Goal: Task Accomplishment & Management: Manage account settings

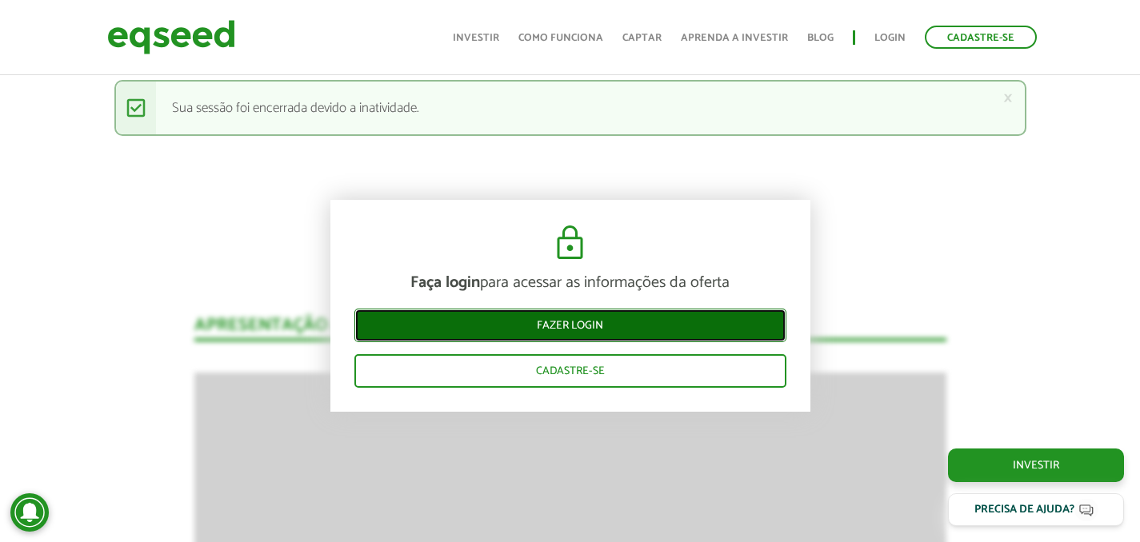
click at [542, 337] on link "Fazer login" at bounding box center [570, 326] width 432 height 34
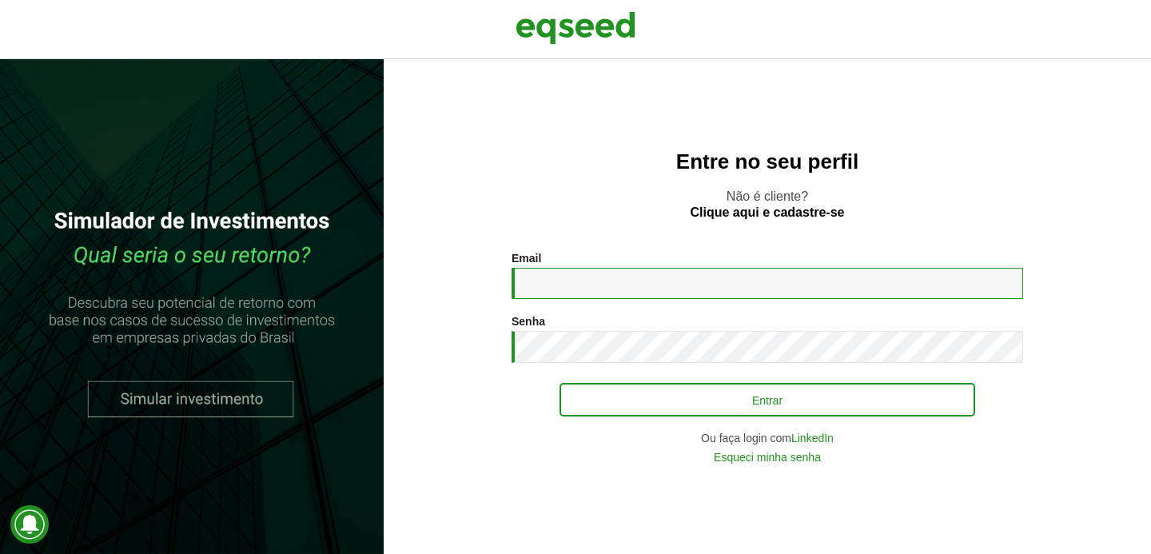
type input "**********"
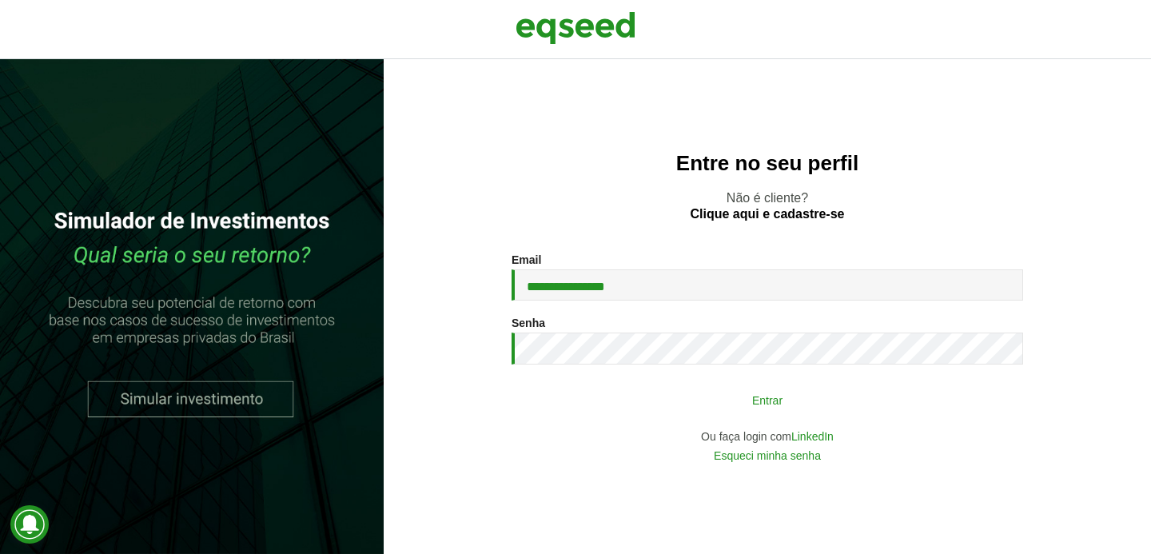
click at [585, 405] on button "Entrar" at bounding box center [768, 400] width 416 height 30
